Goal: Task Accomplishment & Management: Use online tool/utility

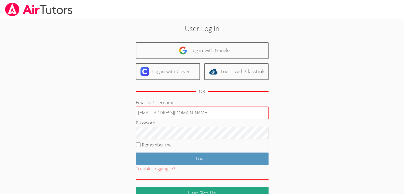
type input "[EMAIL_ADDRESS][DOMAIN_NAME]"
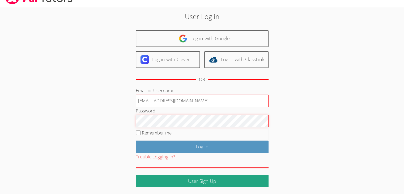
scroll to position [12, 0]
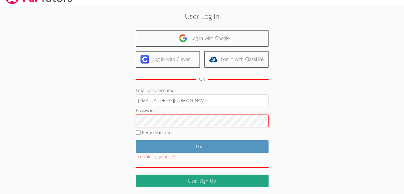
click at [124, 120] on div "User Log in Log in with Google Log in with Clever Log in with ClassLink OR Emai…" at bounding box center [202, 99] width 218 height 176
click at [136, 140] on input "Log in" at bounding box center [202, 146] width 133 height 12
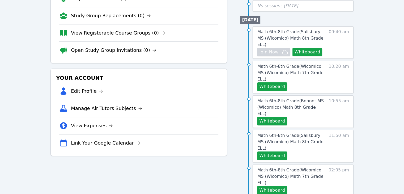
scroll to position [80, 0]
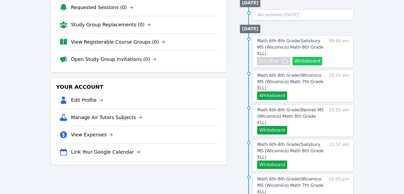
click at [312, 57] on button "Whiteboard" at bounding box center [307, 61] width 30 height 8
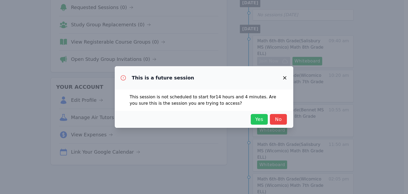
click at [266, 119] on button "Yes" at bounding box center [259, 119] width 17 height 11
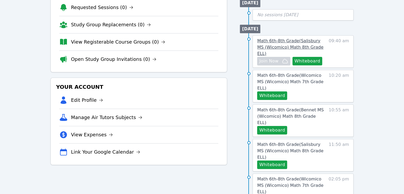
click at [264, 40] on span "Math 6th-8th Grade ( [PERSON_NAME][GEOGRAPHIC_DATA] (Wicomico) Math 8th Grade E…" at bounding box center [290, 47] width 66 height 18
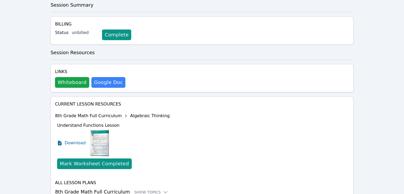
scroll to position [172, 0]
click at [152, 189] on div "Show Topics" at bounding box center [151, 191] width 34 height 5
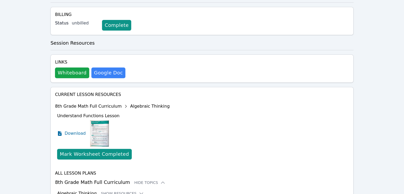
scroll to position [215, 0]
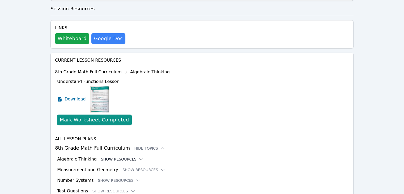
click at [140, 158] on icon at bounding box center [141, 159] width 3 height 2
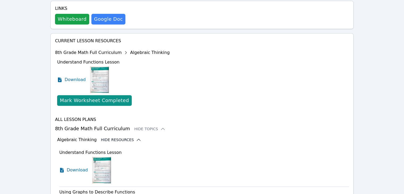
scroll to position [213, 0]
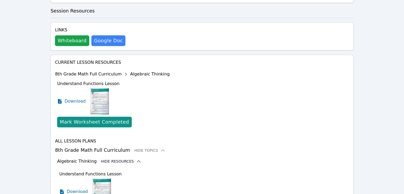
click at [122, 159] on button "Hide Resources" at bounding box center [121, 161] width 40 height 5
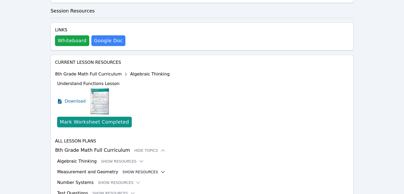
click at [139, 169] on button "Show Resources" at bounding box center [143, 171] width 43 height 5
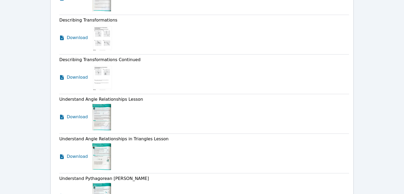
scroll to position [615, 0]
click at [97, 104] on img at bounding box center [101, 117] width 19 height 27
click at [77, 114] on span "Download" at bounding box center [79, 117] width 24 height 6
click at [103, 143] on img at bounding box center [101, 156] width 19 height 27
click at [78, 153] on span "Download" at bounding box center [79, 156] width 24 height 6
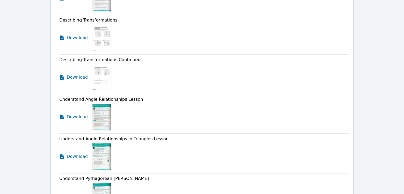
scroll to position [80, 0]
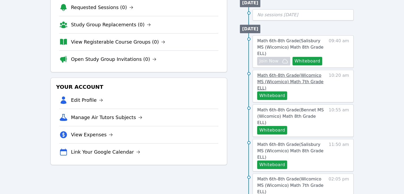
click at [288, 73] on span "Math 6th-8th Grade ( Wicomico MS (Wicomico) Math 7th Grade ELL )" at bounding box center [290, 82] width 66 height 18
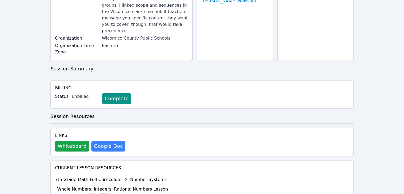
scroll to position [122, 0]
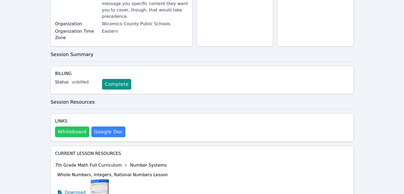
click at [68, 126] on button "Whiteboard" at bounding box center [72, 131] width 34 height 11
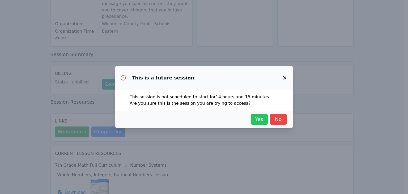
click at [263, 119] on span "Yes" at bounding box center [259, 119] width 12 height 7
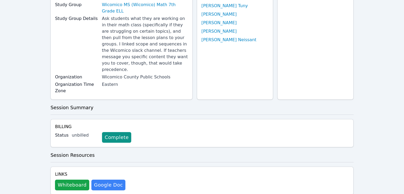
scroll to position [42, 0]
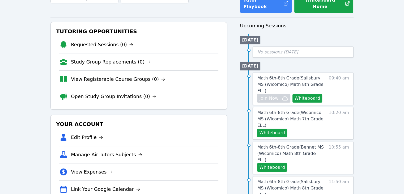
scroll to position [80, 0]
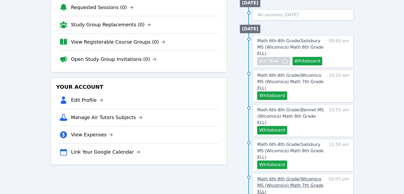
click at [305, 176] on span "Math 6th-8th Grade ( Wicomico MS (Wicomico) Math 7th Grade ELL )" at bounding box center [290, 185] width 66 height 18
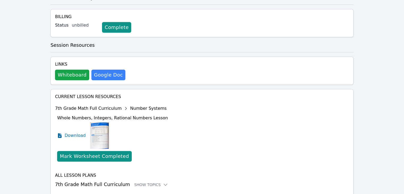
scroll to position [167, 0]
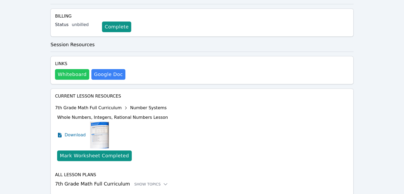
click at [67, 69] on button "Whiteboard" at bounding box center [72, 74] width 34 height 11
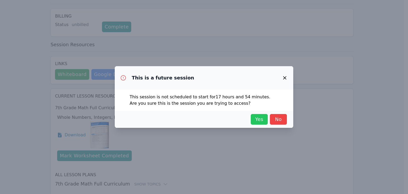
click at [258, 121] on span "Yes" at bounding box center [259, 119] width 12 height 7
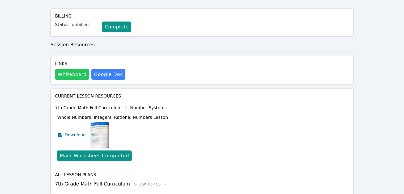
click at [68, 69] on button "Whiteboard" at bounding box center [72, 74] width 34 height 11
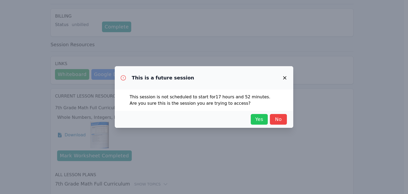
click at [257, 123] on button "Yes" at bounding box center [259, 119] width 17 height 11
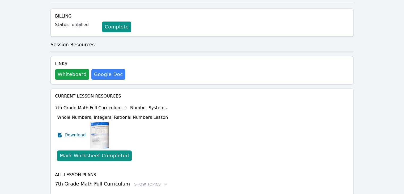
scroll to position [80, 0]
